Goal: Task Accomplishment & Management: Use online tool/utility

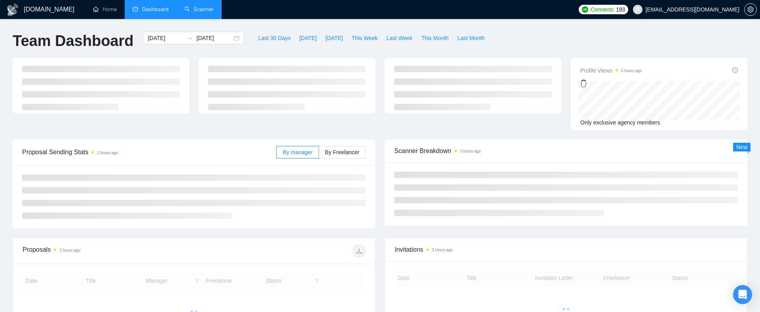
click at [191, 13] on link "Scanner" at bounding box center [199, 9] width 29 height 7
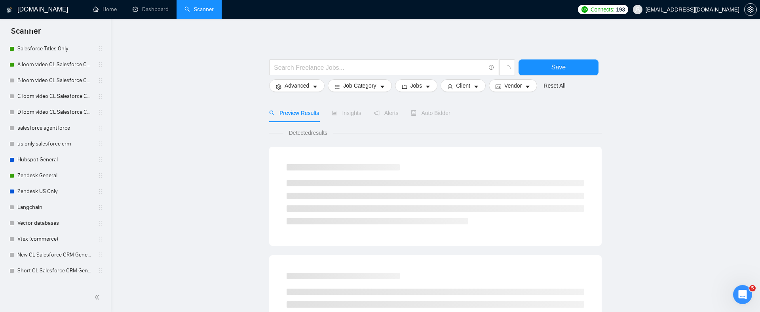
scroll to position [227, 0]
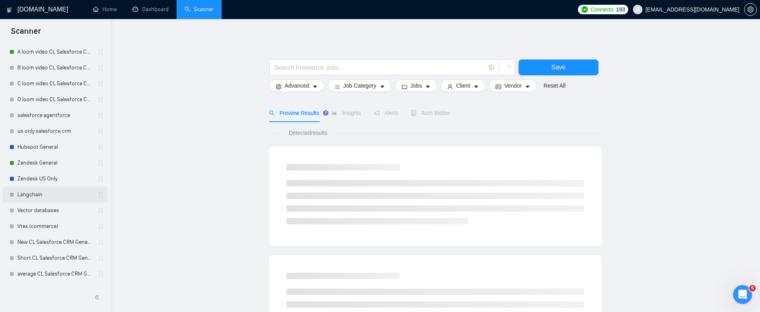
click at [30, 201] on link "Langchain" at bounding box center [54, 195] width 75 height 16
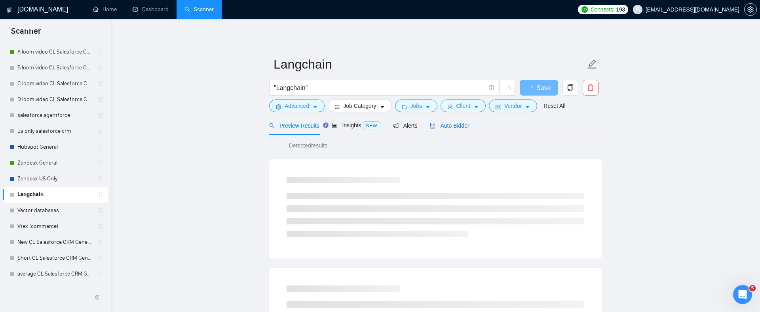
click at [455, 122] on span "Auto Bidder" at bounding box center [449, 125] width 39 height 6
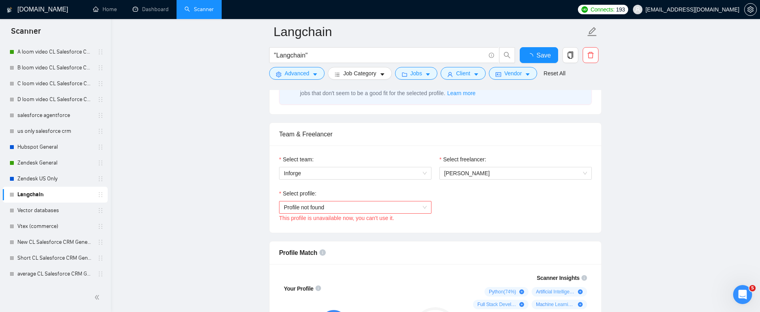
scroll to position [365, 0]
click at [314, 207] on span "Profile not found" at bounding box center [355, 206] width 143 height 12
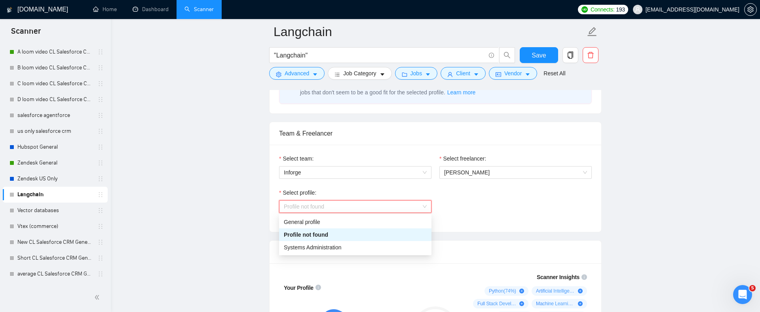
click at [316, 233] on div "Profile not found" at bounding box center [355, 234] width 143 height 9
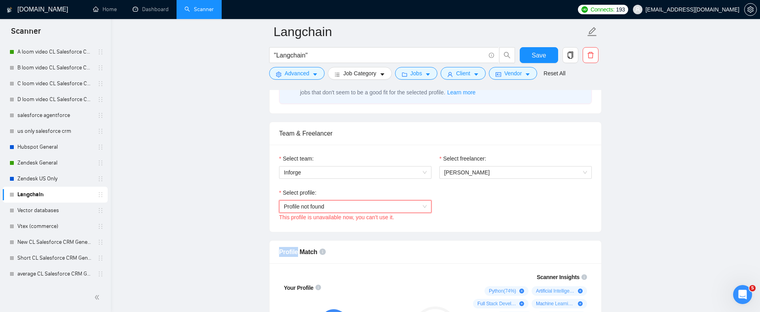
click at [346, 223] on div "Select team: Inforge Select freelancer: [PERSON_NAME] Select profile: Profile n…" at bounding box center [436, 188] width 332 height 87
click at [748, 15] on button "button" at bounding box center [750, 9] width 13 height 13
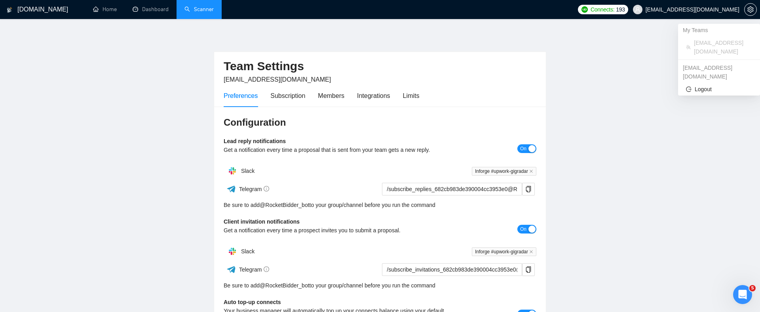
click at [708, 2] on span "[EMAIL_ADDRESS][DOMAIN_NAME]" at bounding box center [686, 9] width 116 height 25
click at [691, 86] on icon "logout" at bounding box center [689, 89] width 6 height 6
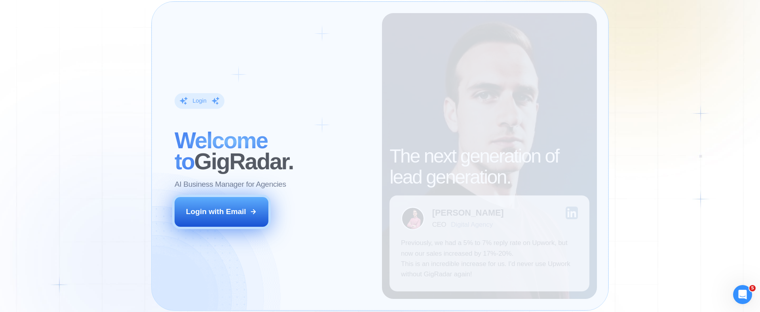
click at [221, 203] on button "Login with Email" at bounding box center [222, 211] width 94 height 29
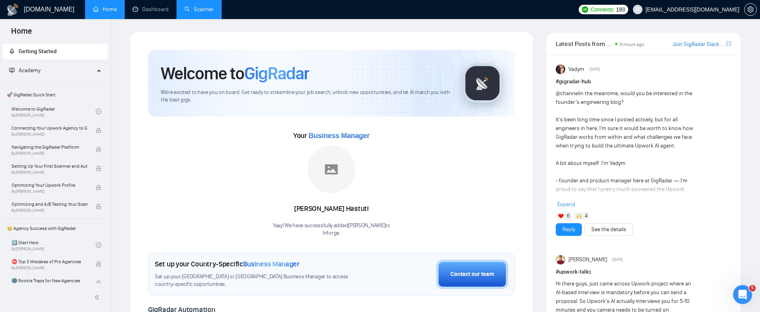
click at [196, 11] on link "Scanner" at bounding box center [199, 9] width 29 height 7
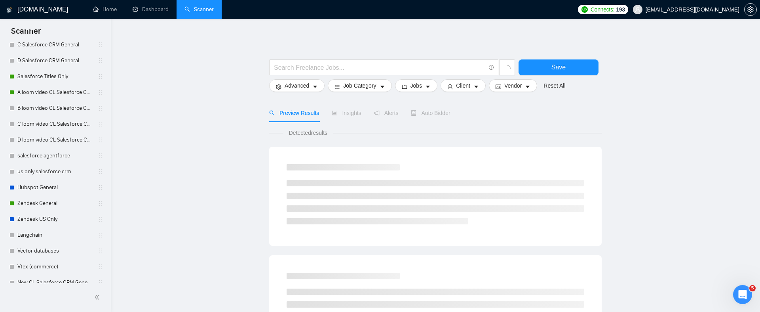
scroll to position [191, 0]
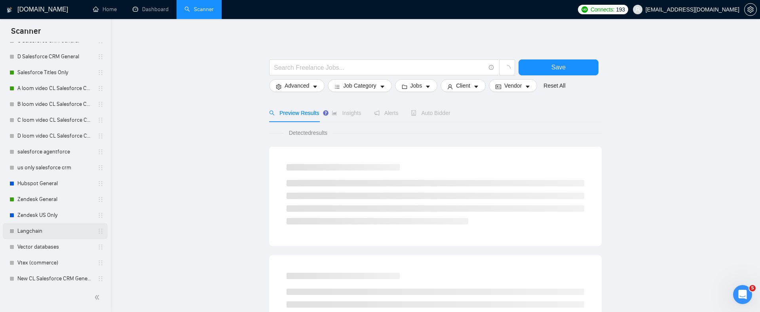
click at [27, 231] on link "Langchain" at bounding box center [54, 231] width 75 height 16
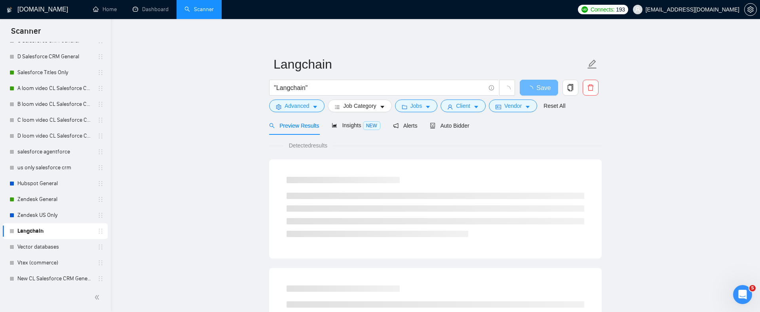
click at [453, 126] on span "Auto Bidder" at bounding box center [449, 125] width 39 height 6
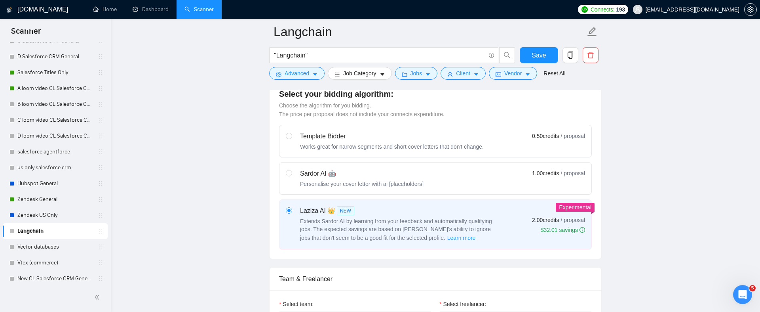
scroll to position [364, 0]
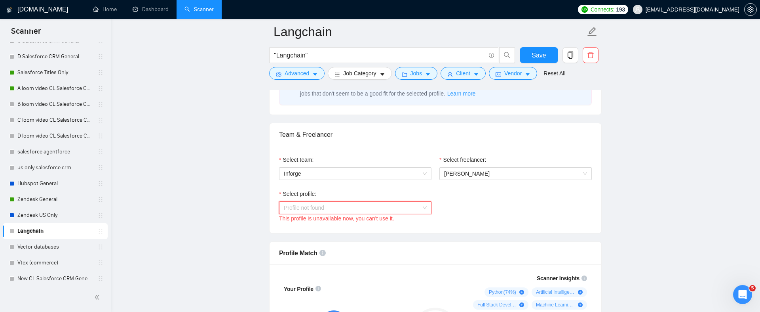
click at [299, 208] on span "Profile not found" at bounding box center [355, 208] width 143 height 12
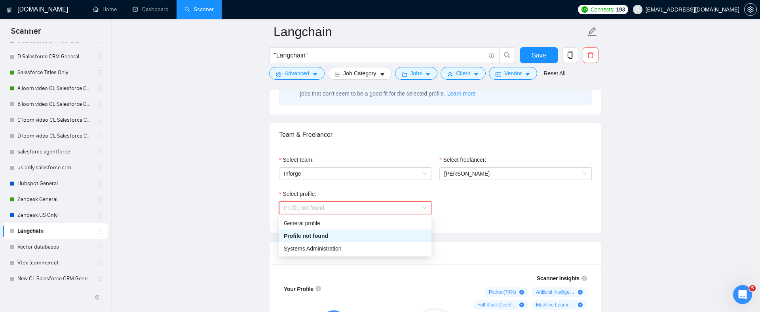
click at [314, 235] on div "Profile not found" at bounding box center [355, 235] width 143 height 9
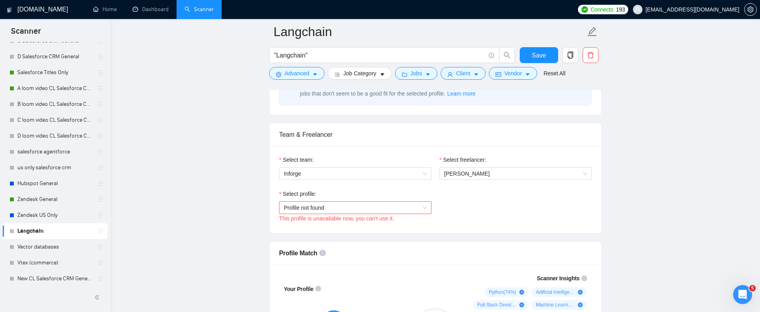
click at [380, 225] on div "Select team: Inforge Select freelancer: [PERSON_NAME] Select profile: Profile n…" at bounding box center [436, 189] width 332 height 87
click at [750, 293] on div "Open Intercom Messenger" at bounding box center [742, 293] width 26 height 26
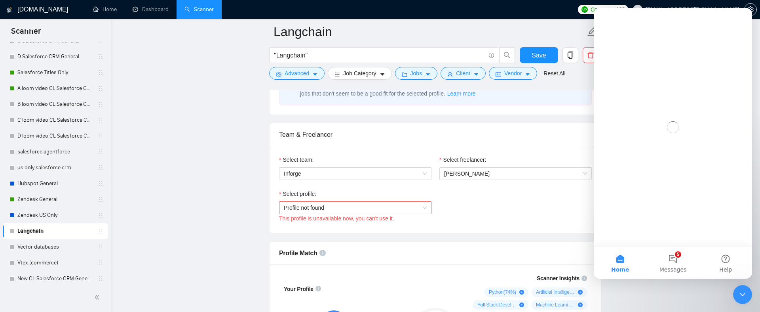
scroll to position [0, 0]
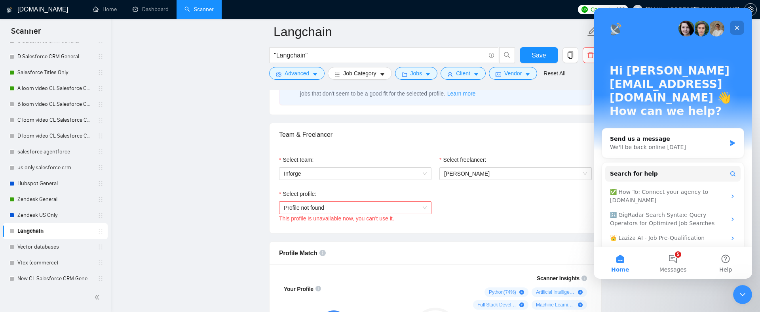
click at [736, 29] on icon "Close" at bounding box center [737, 28] width 4 height 4
